Goal: Contribute content: Contribute content

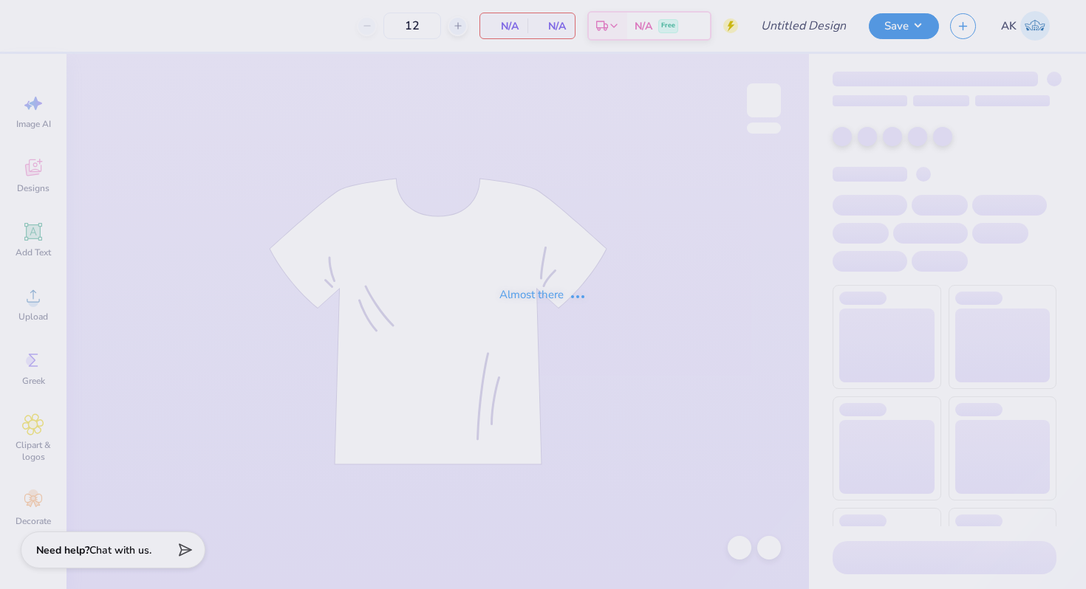
type input "Gamma Phi Beta Gen Merch Hoodie"
type input "30"
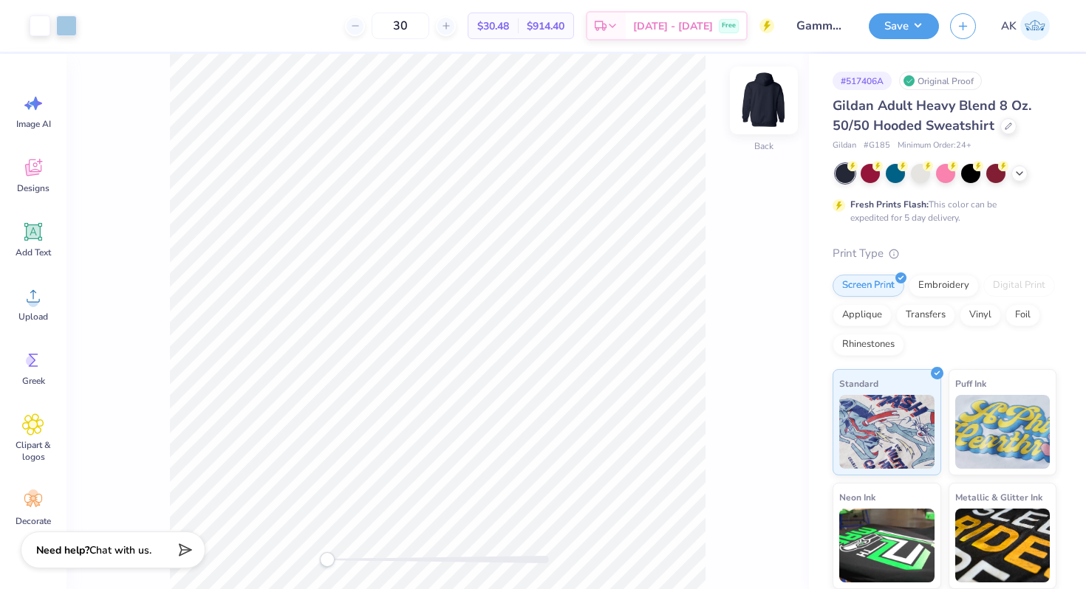
click at [766, 102] on img at bounding box center [763, 100] width 59 height 59
click at [766, 102] on img at bounding box center [764, 101] width 30 height 30
click at [756, 106] on img at bounding box center [763, 100] width 59 height 59
click at [756, 107] on img at bounding box center [763, 100] width 59 height 59
click at [756, 107] on img at bounding box center [764, 101] width 30 height 30
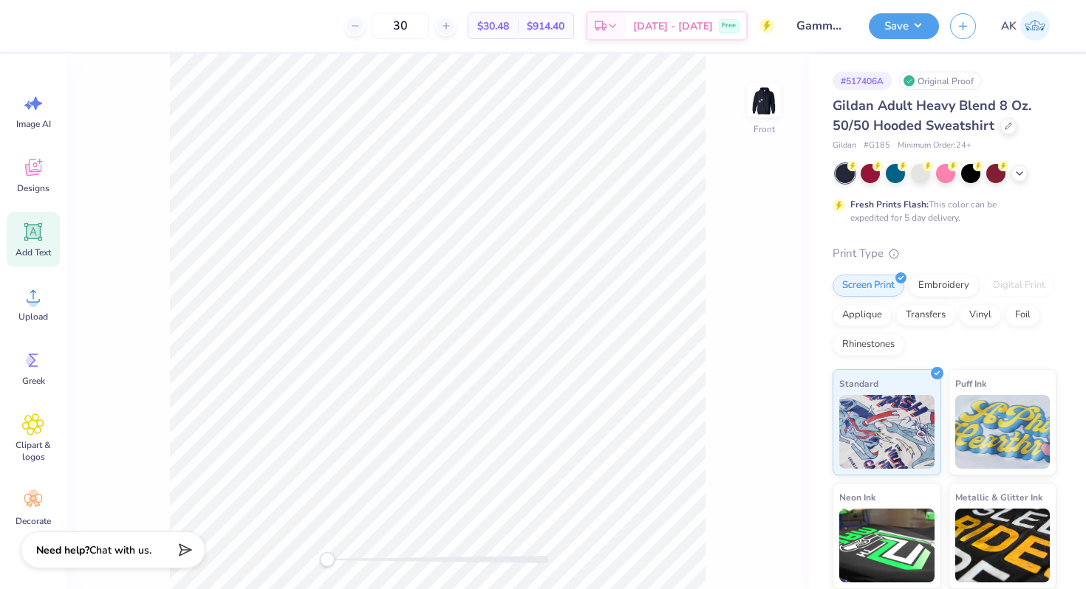
click at [33, 247] on span "Add Text" at bounding box center [33, 253] width 35 height 12
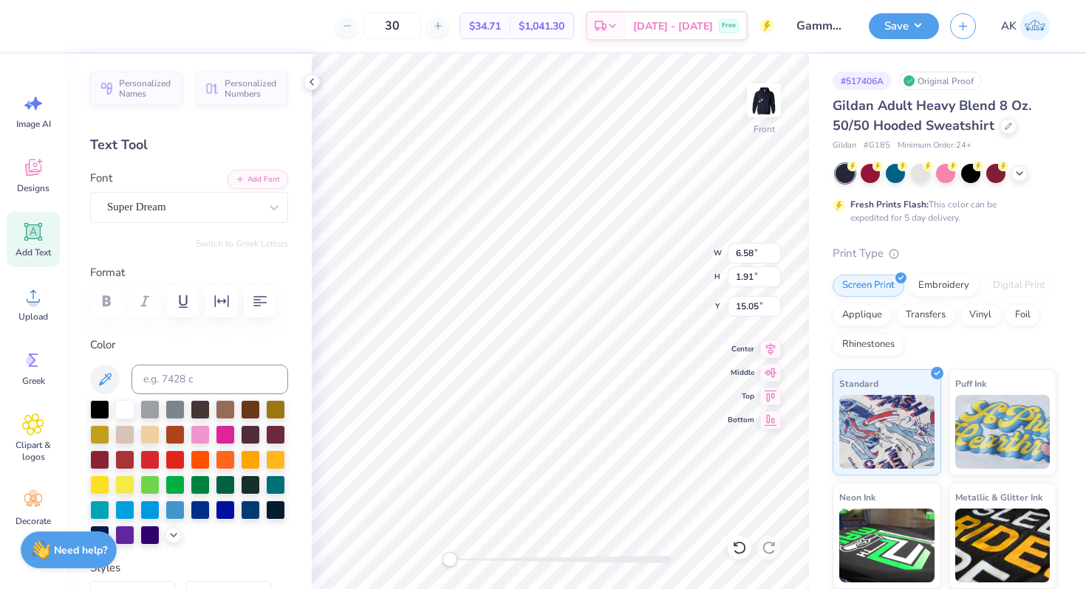
scroll to position [0, 2]
type textarea "Gamma Phi"
click at [180, 216] on div "Super Dream" at bounding box center [183, 207] width 155 height 23
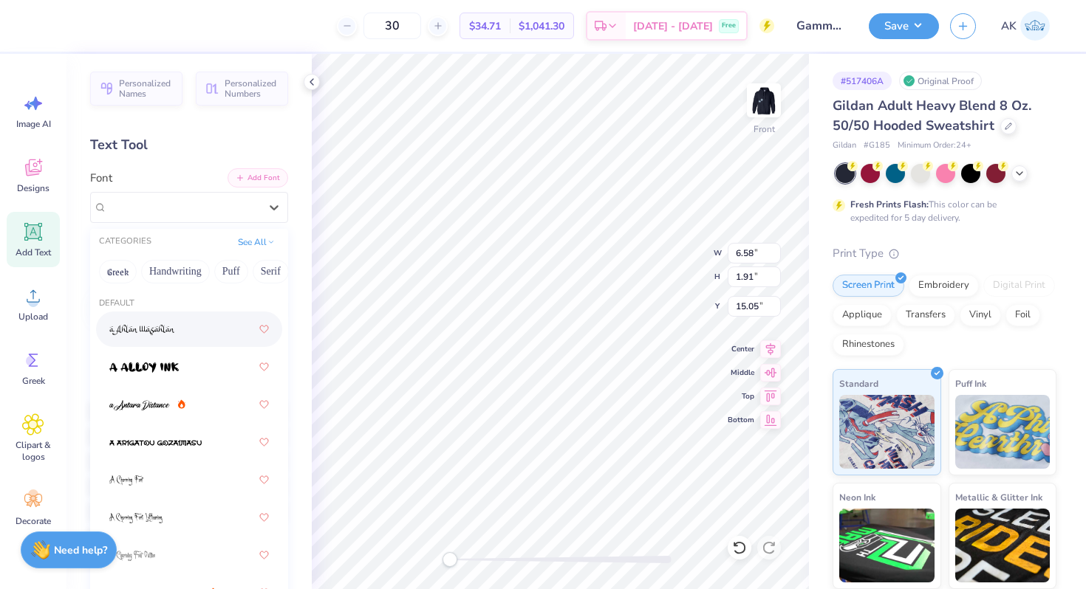
click at [267, 171] on button "Add Font" at bounding box center [257, 177] width 61 height 19
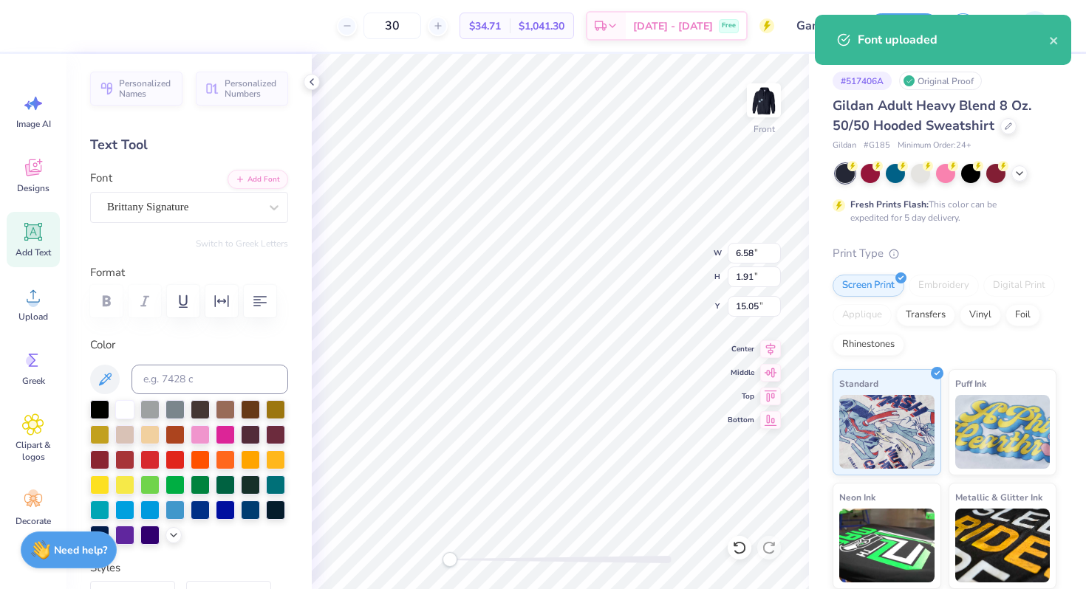
click at [165, 540] on div at bounding box center [189, 472] width 198 height 145
click at [169, 538] on icon at bounding box center [174, 534] width 12 height 12
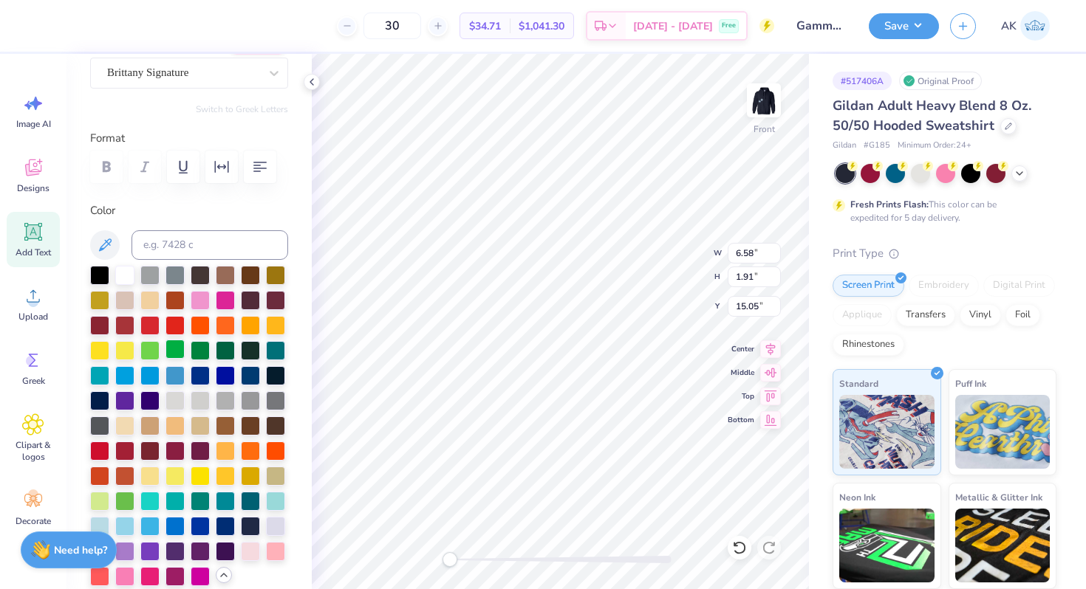
scroll to position [143, 0]
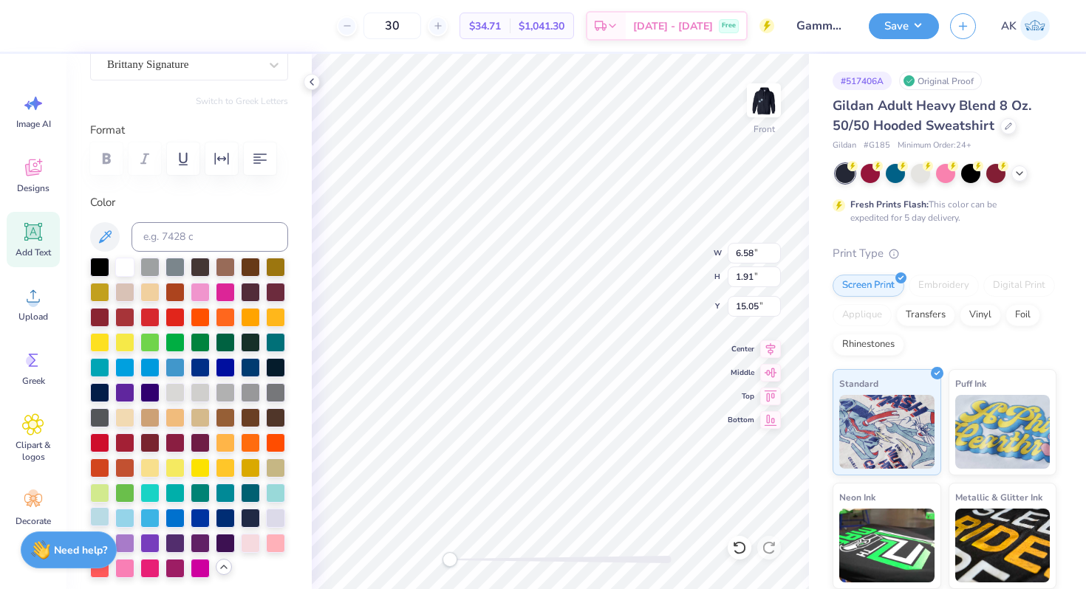
click at [99, 515] on div at bounding box center [99, 516] width 19 height 19
click at [127, 517] on div at bounding box center [124, 516] width 19 height 19
click at [763, 103] on img at bounding box center [763, 100] width 59 height 59
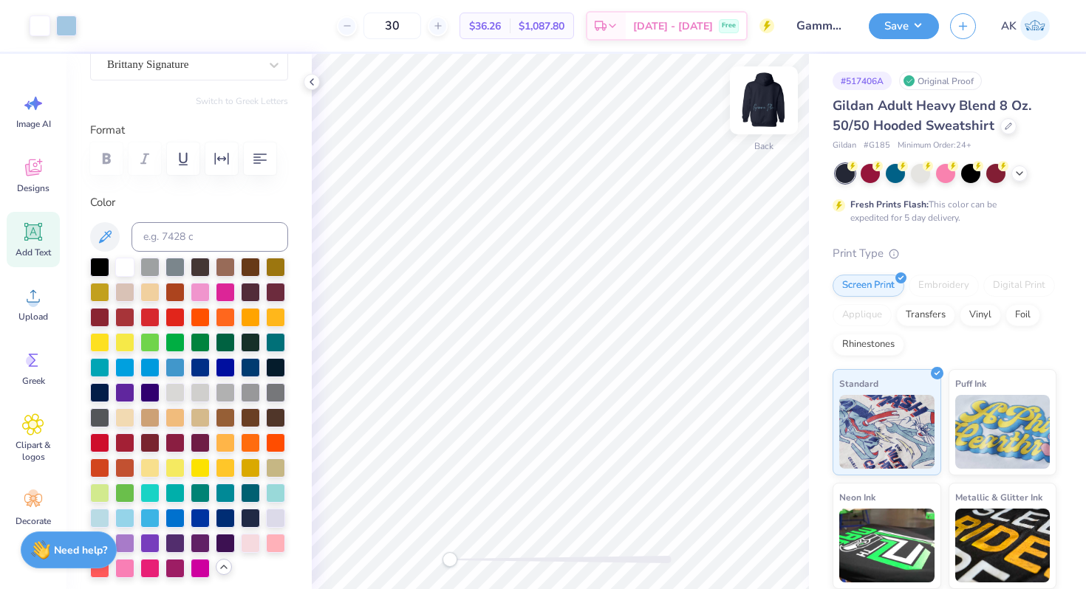
click at [763, 101] on img at bounding box center [763, 100] width 59 height 59
click at [763, 101] on img at bounding box center [764, 101] width 30 height 30
click at [107, 240] on icon at bounding box center [105, 237] width 18 height 18
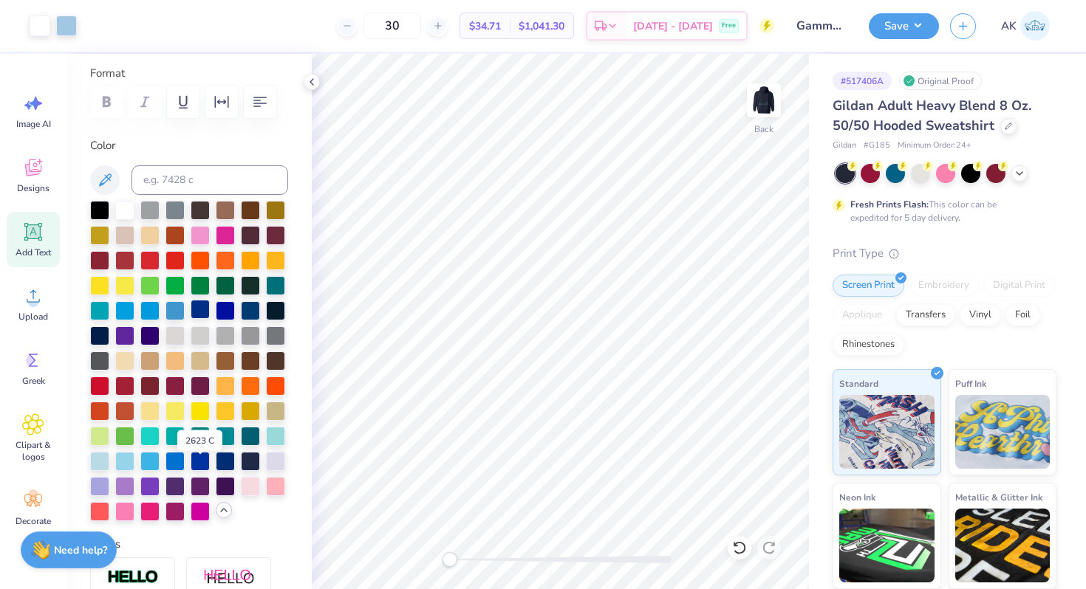
scroll to position [170, 0]
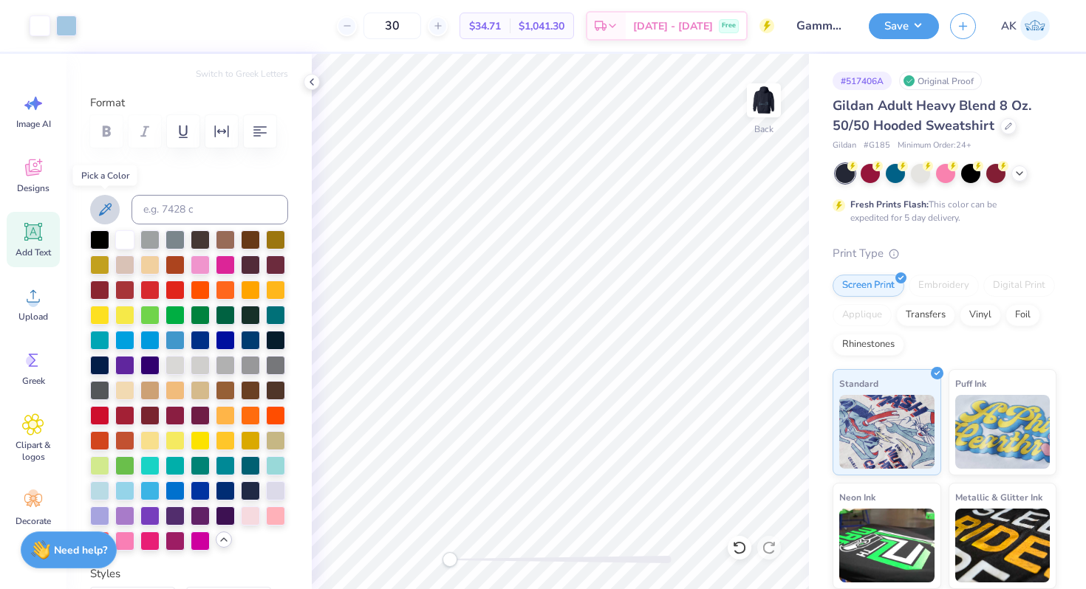
click at [104, 214] on icon at bounding box center [105, 210] width 18 height 18
click at [769, 103] on img at bounding box center [763, 100] width 59 height 59
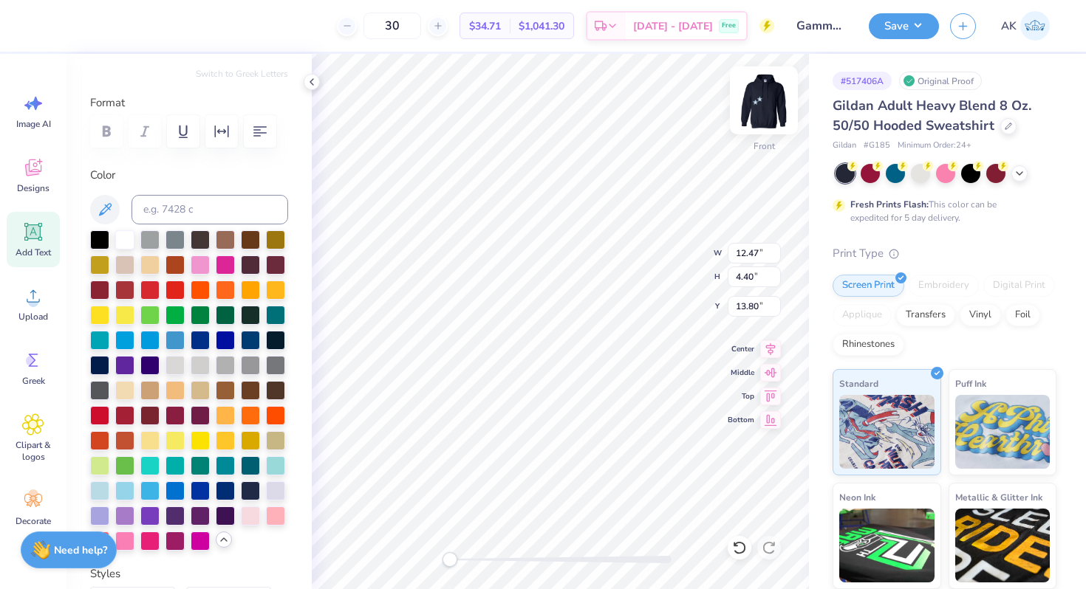
scroll to position [0, 2]
click at [782, 108] on img at bounding box center [763, 100] width 59 height 59
type input "12.28"
type input "4.33"
type input "9.63"
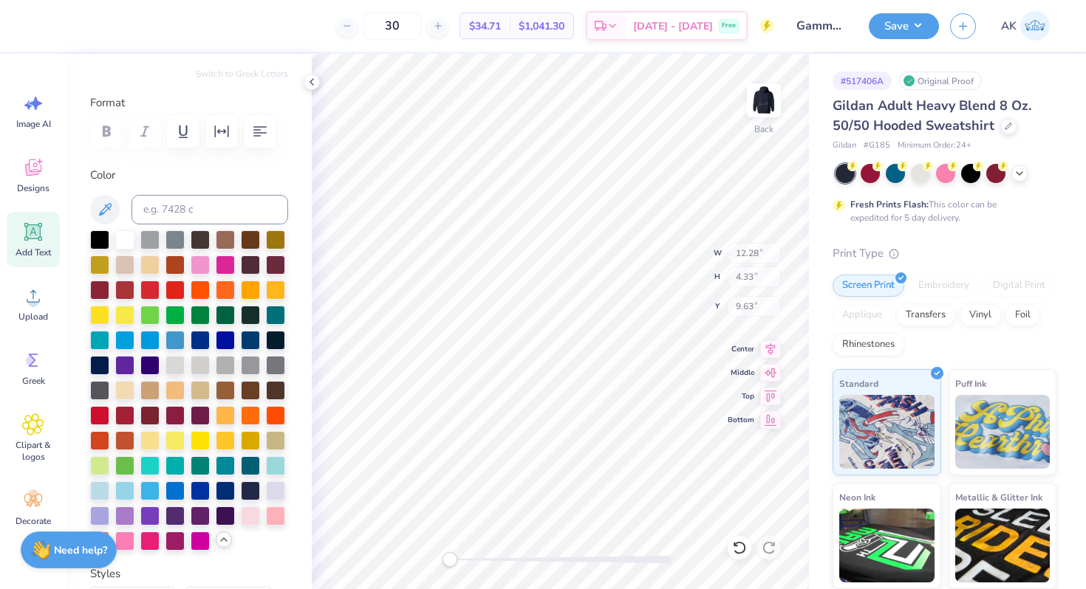
type input "6.00"
type input "5.13"
type input "7.00"
click at [759, 106] on img at bounding box center [763, 100] width 59 height 59
type input "6.09"
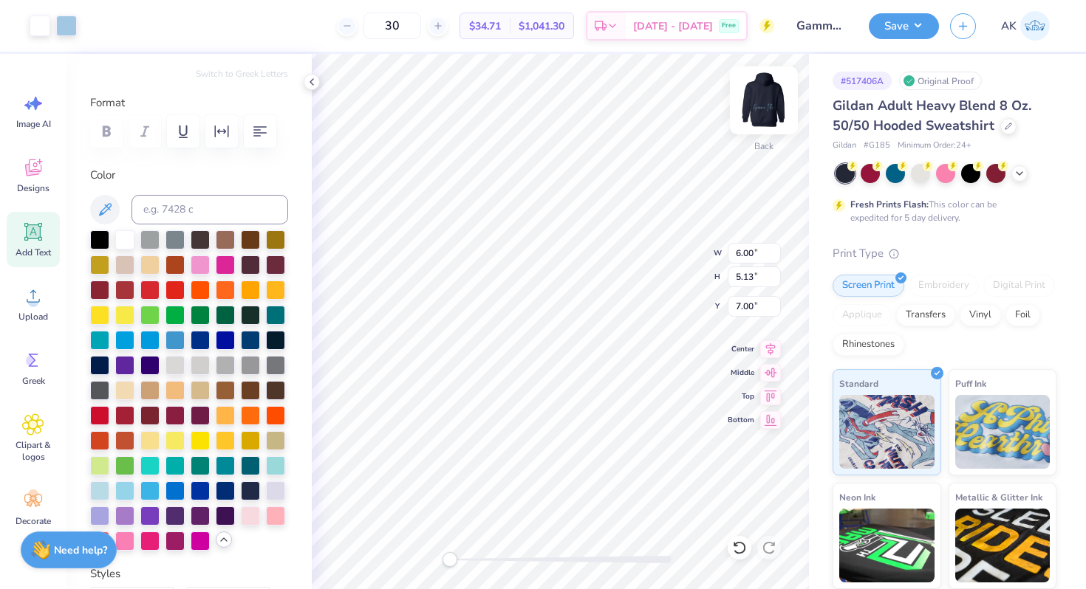
type input "5.20"
type input "9.24"
type input "12.47"
type input "4.40"
type input "13.80"
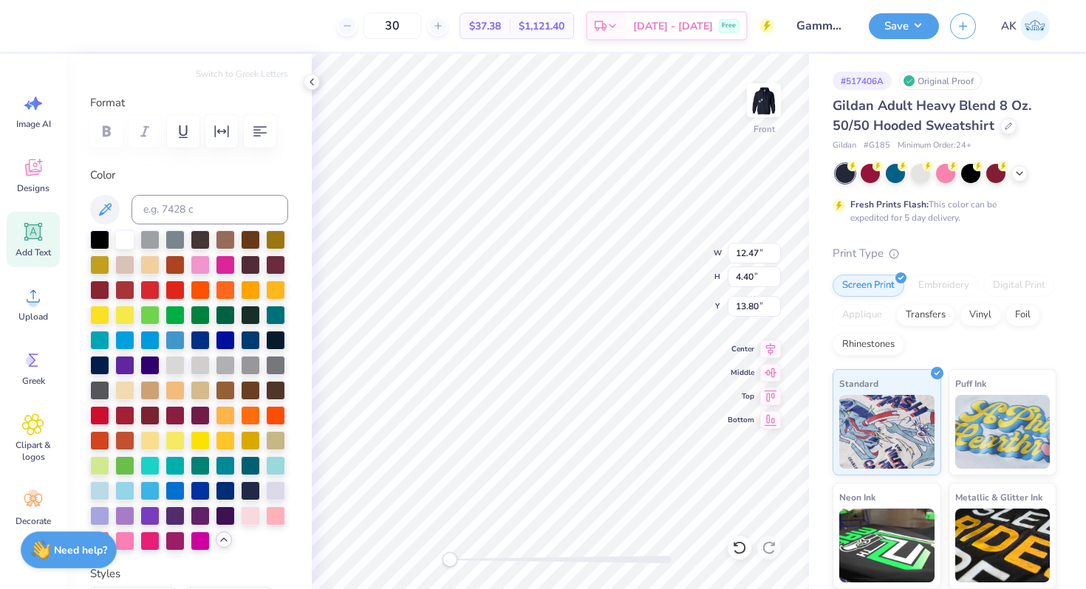
type input "6.09"
type input "5.20"
type input "9.24"
type input "12.47"
type input "4.40"
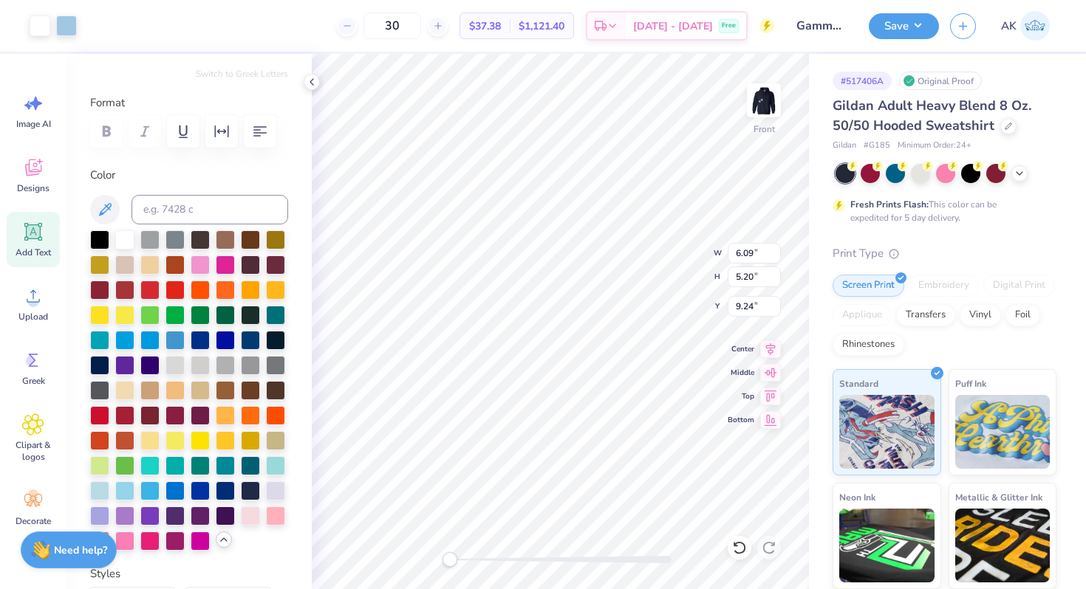
type input "13.80"
click at [129, 240] on div at bounding box center [124, 238] width 19 height 19
click at [106, 201] on icon at bounding box center [105, 210] width 18 height 18
type input "6.09"
type input "5.20"
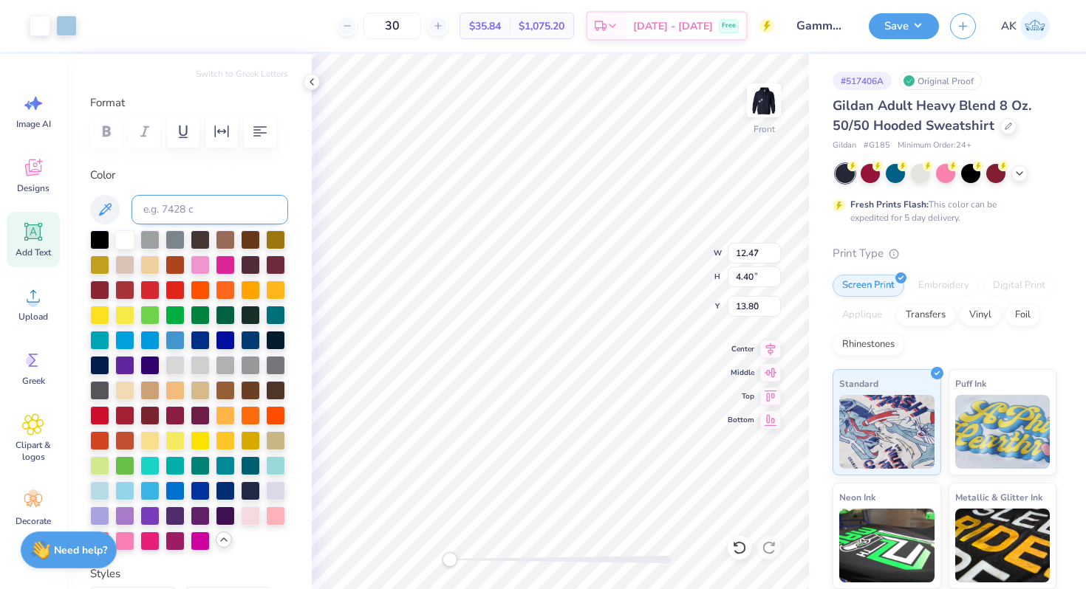
type input "6.85"
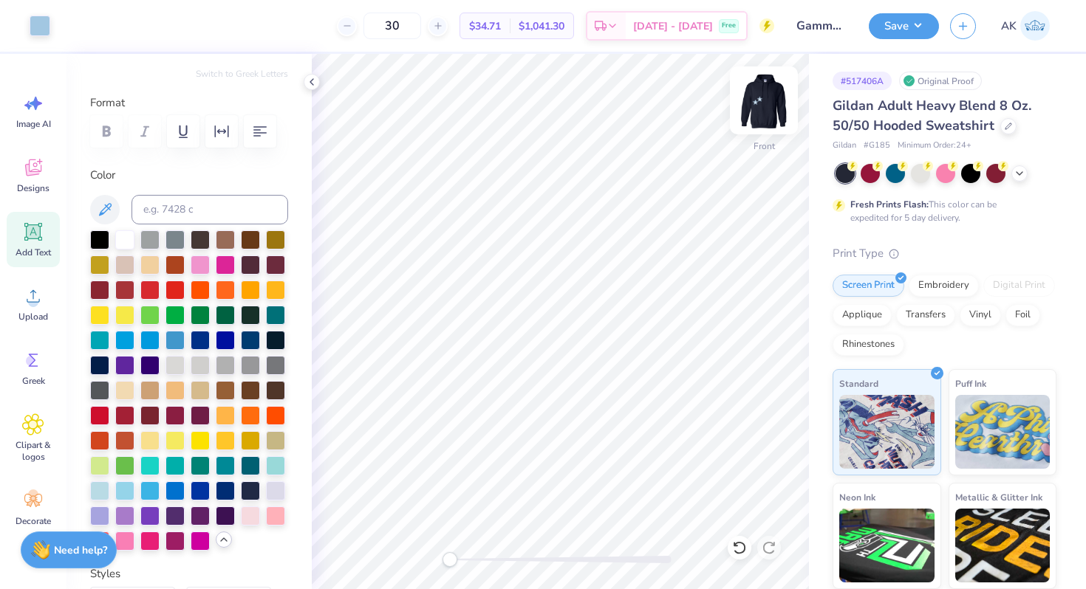
click at [763, 106] on img at bounding box center [763, 100] width 59 height 59
click at [763, 106] on img at bounding box center [764, 101] width 30 height 30
click at [763, 105] on img at bounding box center [763, 100] width 59 height 59
click at [31, 369] on icon at bounding box center [33, 360] width 22 height 22
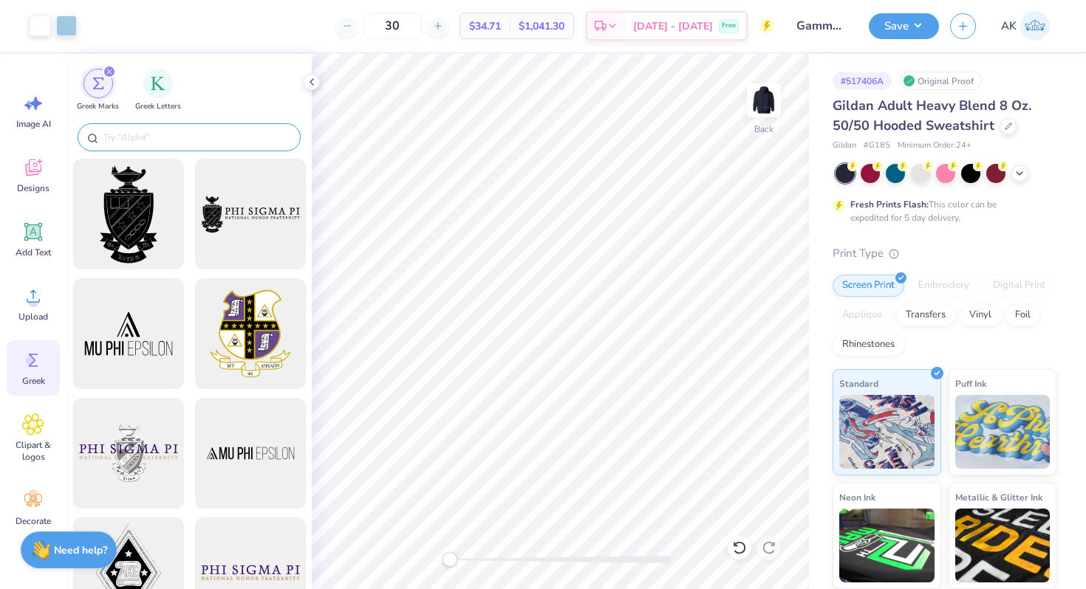
click at [171, 141] on input "text" at bounding box center [196, 137] width 189 height 15
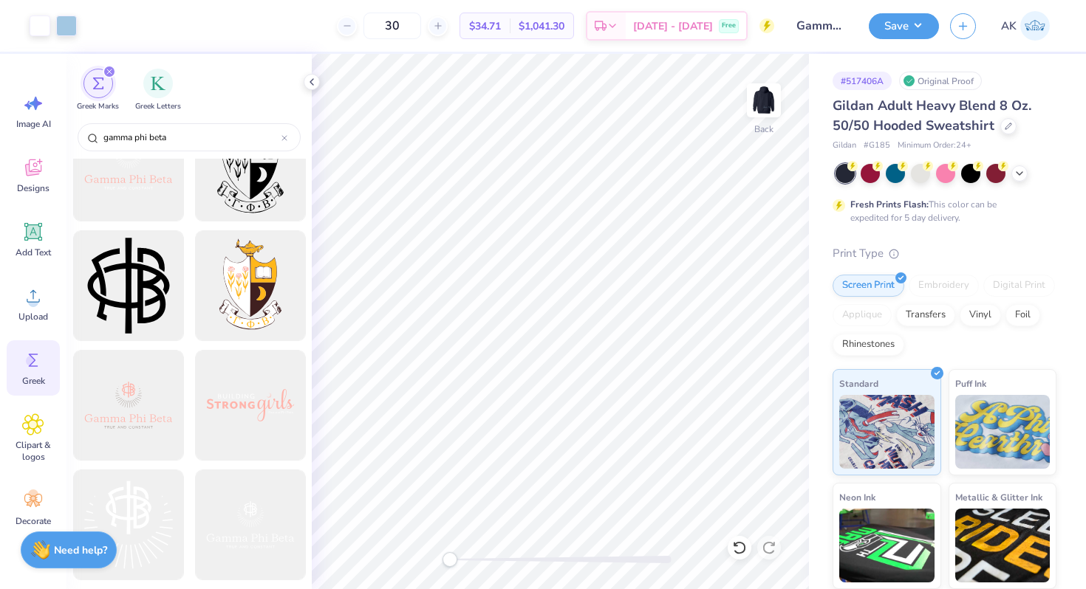
scroll to position [0, 0]
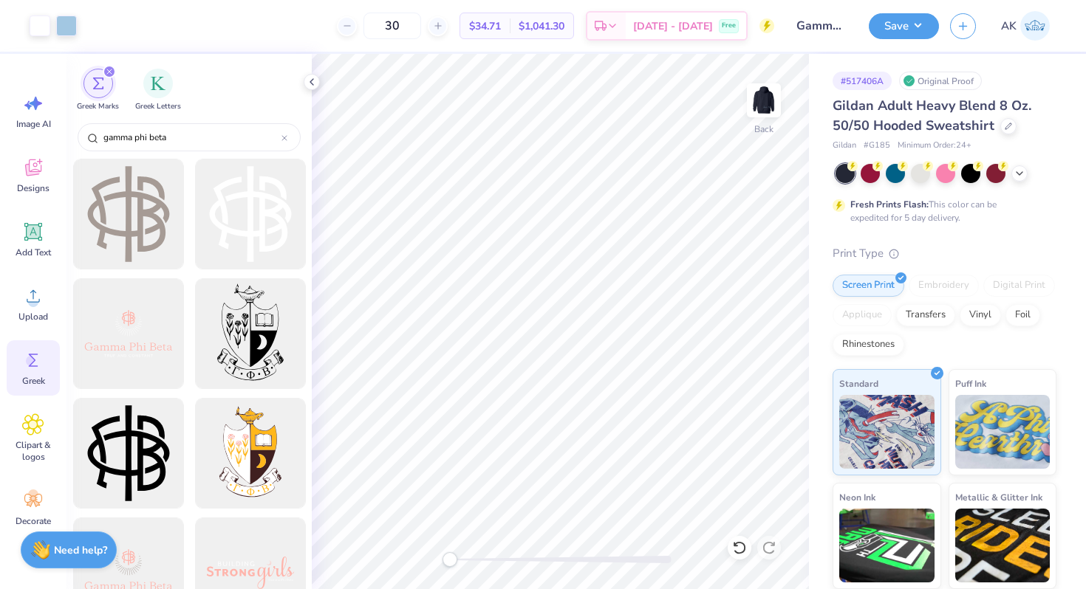
type input "gamma phi beta"
click at [770, 97] on img at bounding box center [763, 100] width 59 height 59
click at [770, 97] on img at bounding box center [764, 101] width 30 height 30
click at [893, 27] on button "Save" at bounding box center [904, 24] width 70 height 26
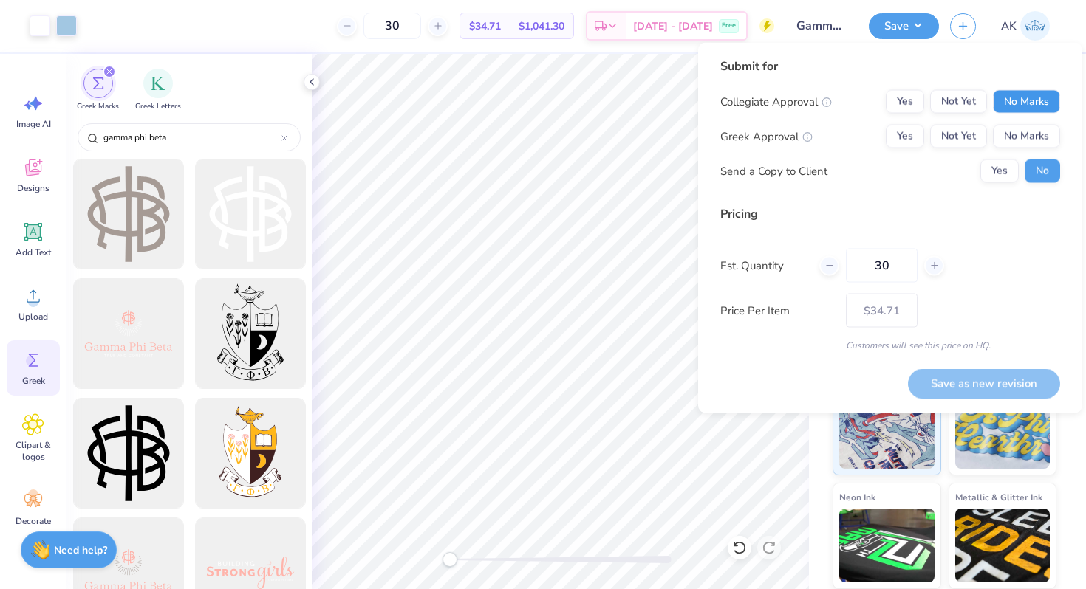
click at [1030, 95] on button "No Marks" at bounding box center [1026, 102] width 67 height 24
click at [912, 130] on button "Yes" at bounding box center [905, 137] width 38 height 24
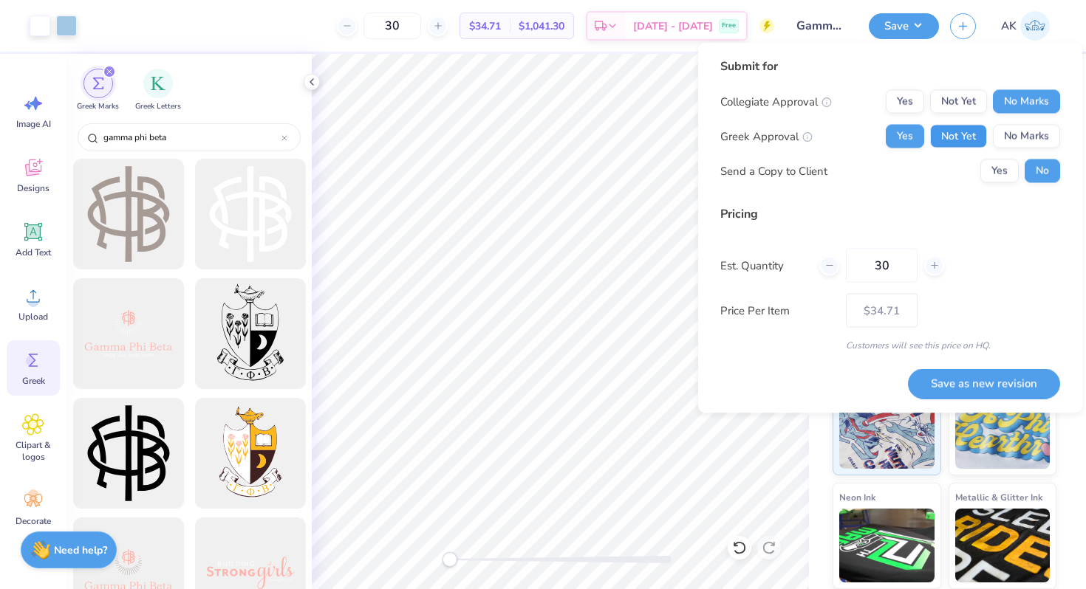
click at [944, 134] on button "Not Yet" at bounding box center [958, 137] width 57 height 24
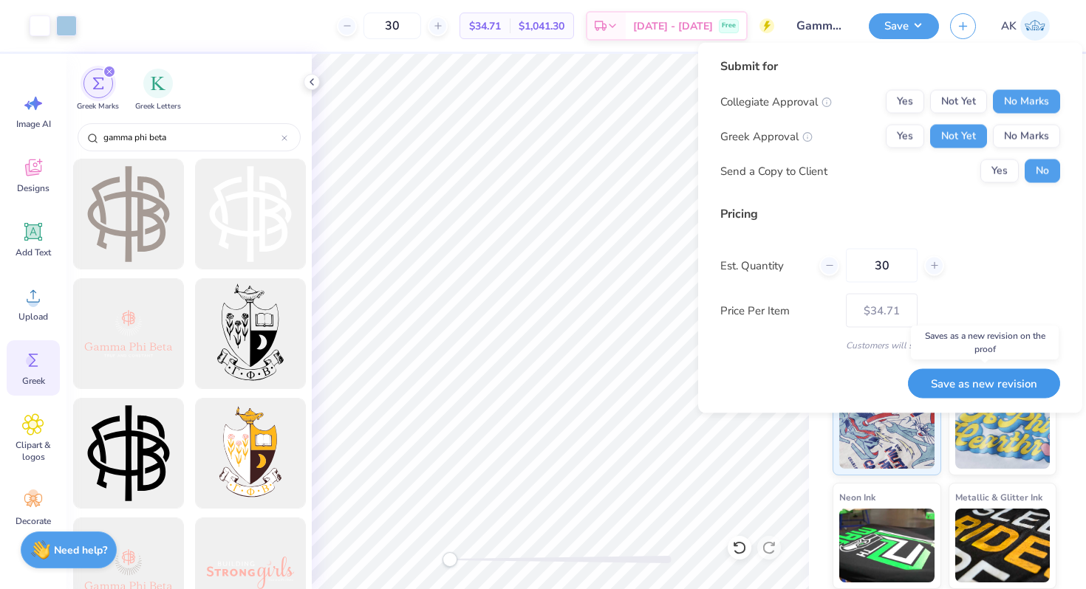
click at [956, 392] on button "Save as new revision" at bounding box center [984, 384] width 152 height 30
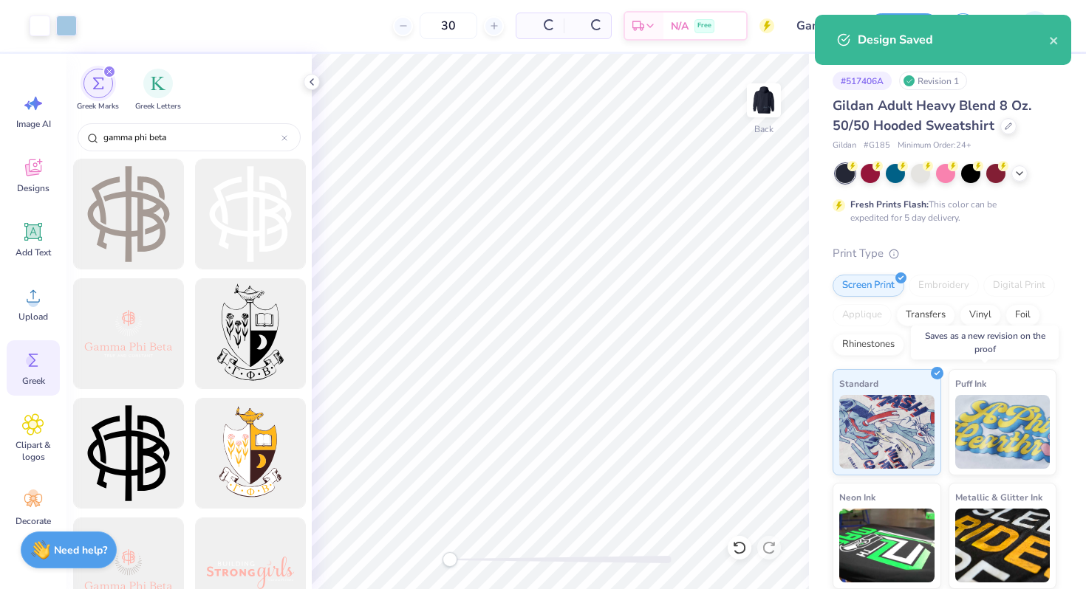
type input "$34.71"
